Goal: Task Accomplishment & Management: Complete application form

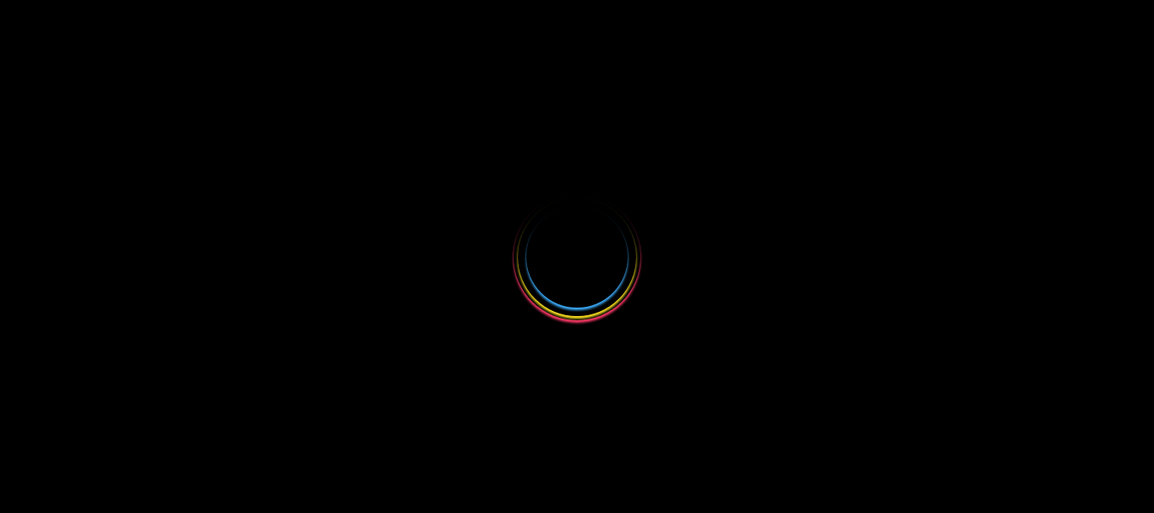
select select
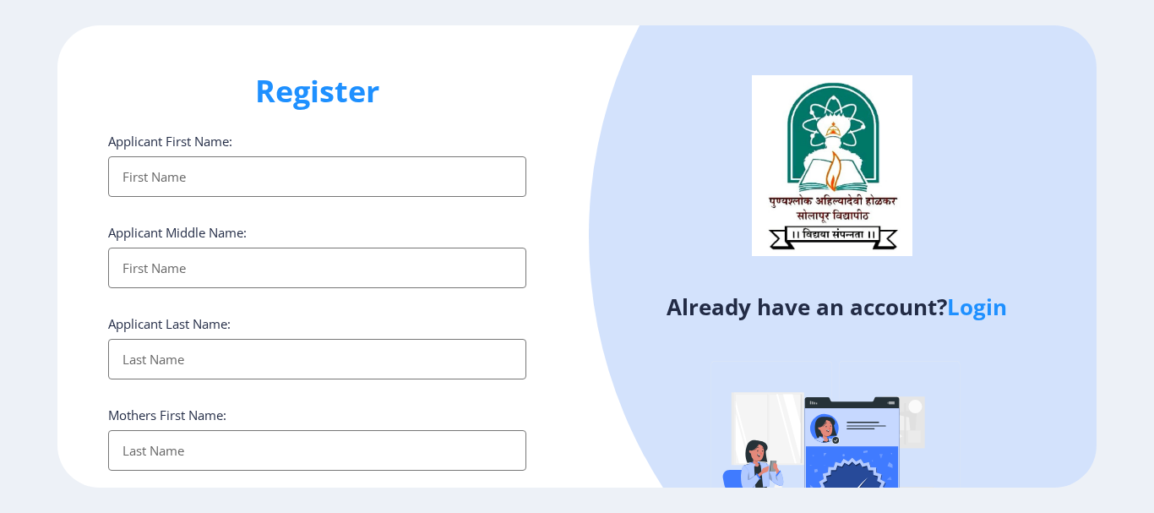
type input "[EMAIL_ADDRESS][DOMAIN_NAME]"
click at [0, 313] on ngx-register "Register Applicant First Name: Applicant Middle Name: Applicant Last Name: Moth…" at bounding box center [577, 255] width 1154 height 461
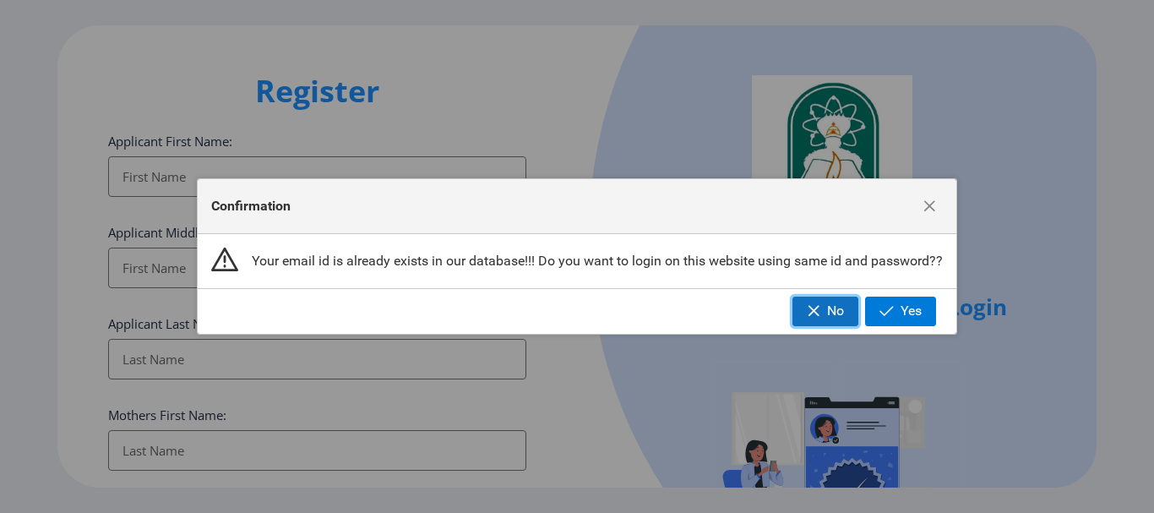
click at [830, 317] on span "No" at bounding box center [835, 310] width 17 height 15
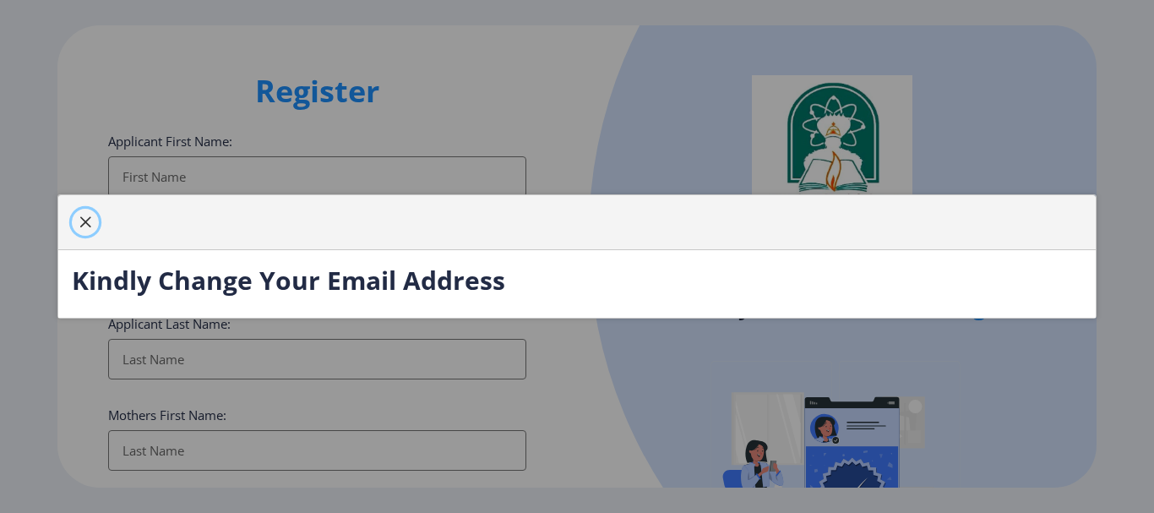
click at [85, 217] on span "button" at bounding box center [86, 222] width 14 height 14
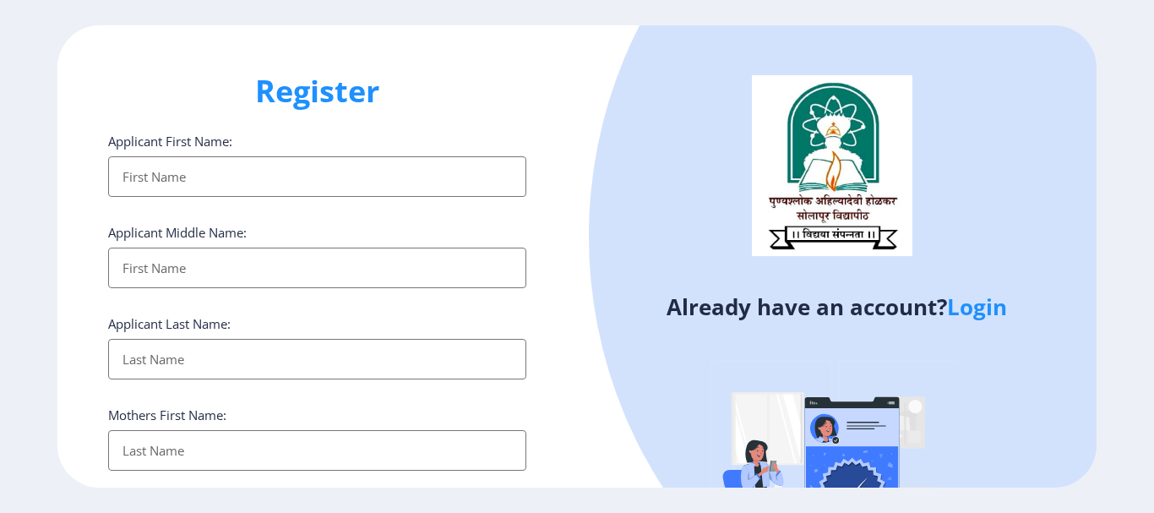
click at [0, 224] on ngx-register "Register Applicant First Name: Applicant Middle Name: Applicant Last Name: Moth…" at bounding box center [577, 255] width 1154 height 461
click at [245, 172] on input "Applicant First Name:" at bounding box center [317, 176] width 418 height 41
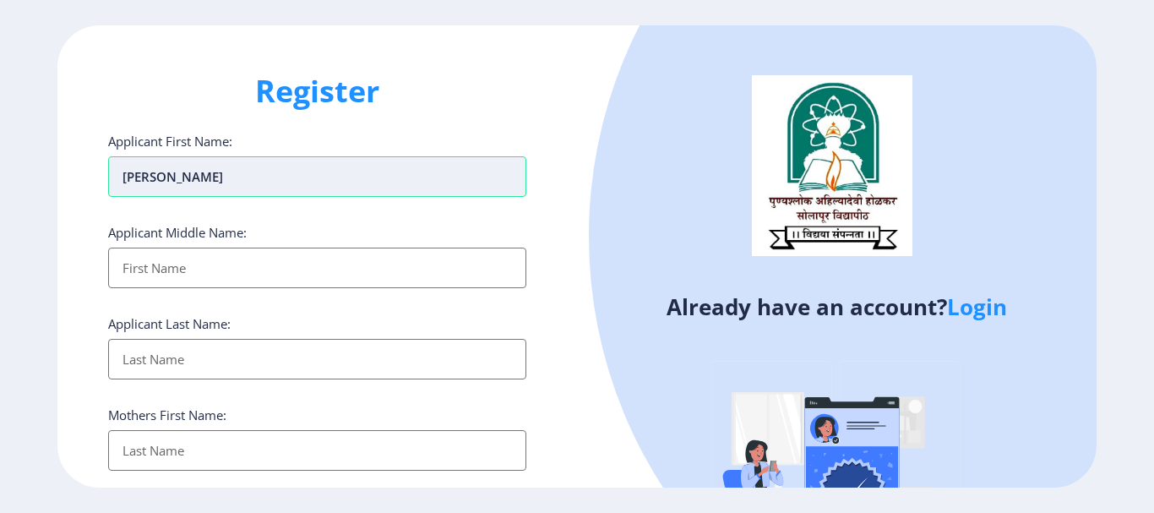
type input "[PERSON_NAME]"
type input "MOHAN"
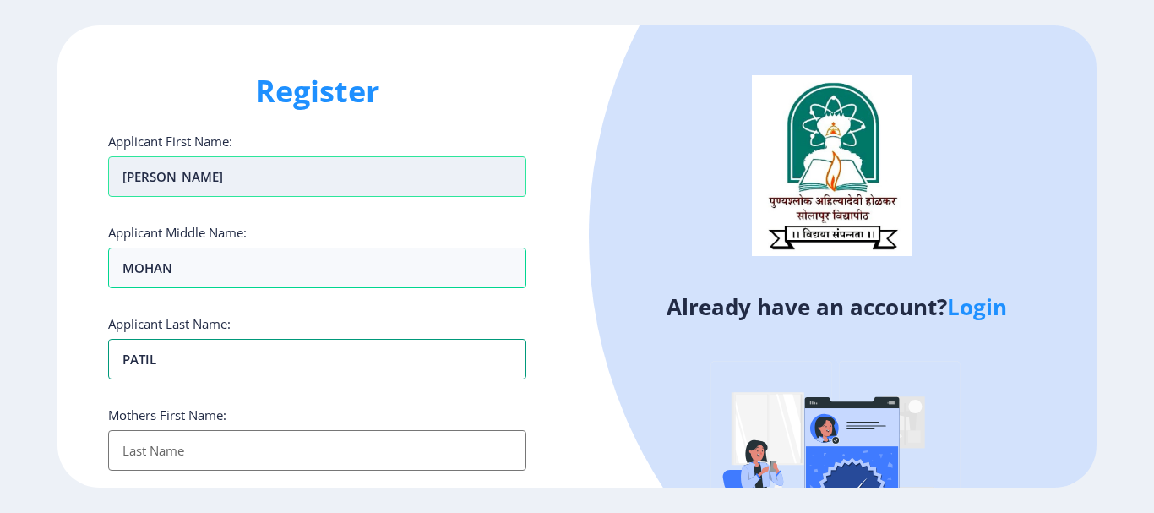
type input "PATIL"
click at [1126, 118] on ngx-register "Register Applicant First Name: [PERSON_NAME] Applicant Middle Name: MOHAN Appli…" at bounding box center [577, 255] width 1154 height 461
